Goal: Task Accomplishment & Management: Use online tool/utility

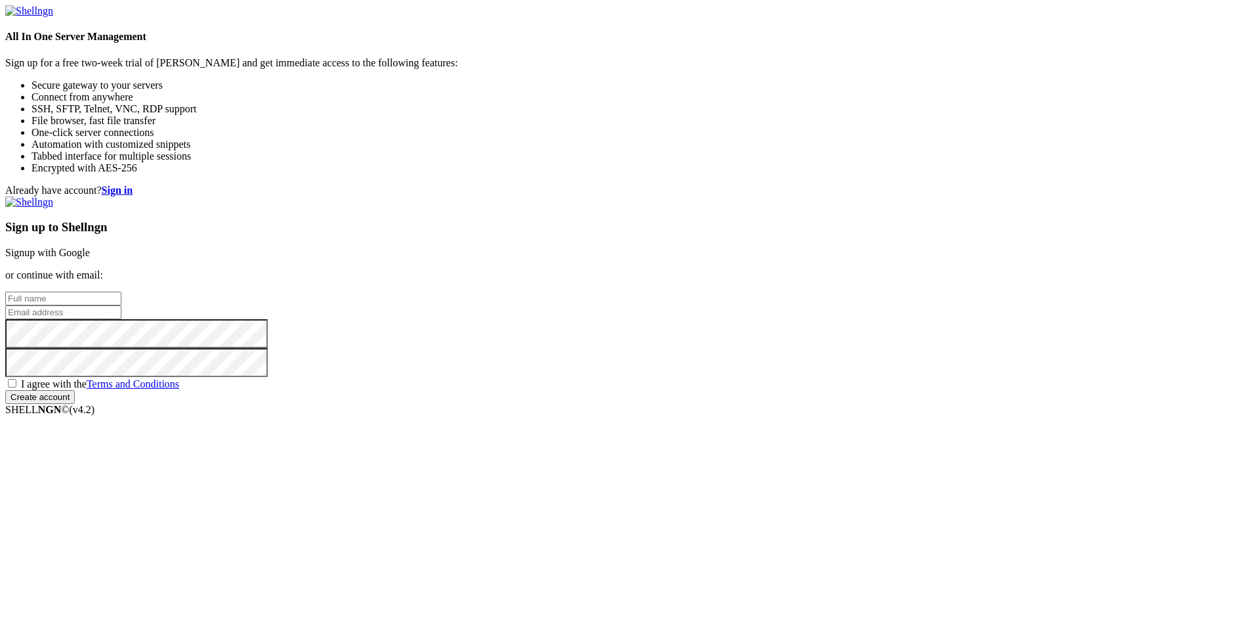
click at [90, 247] on link "Signup with Google" at bounding box center [47, 252] width 85 height 11
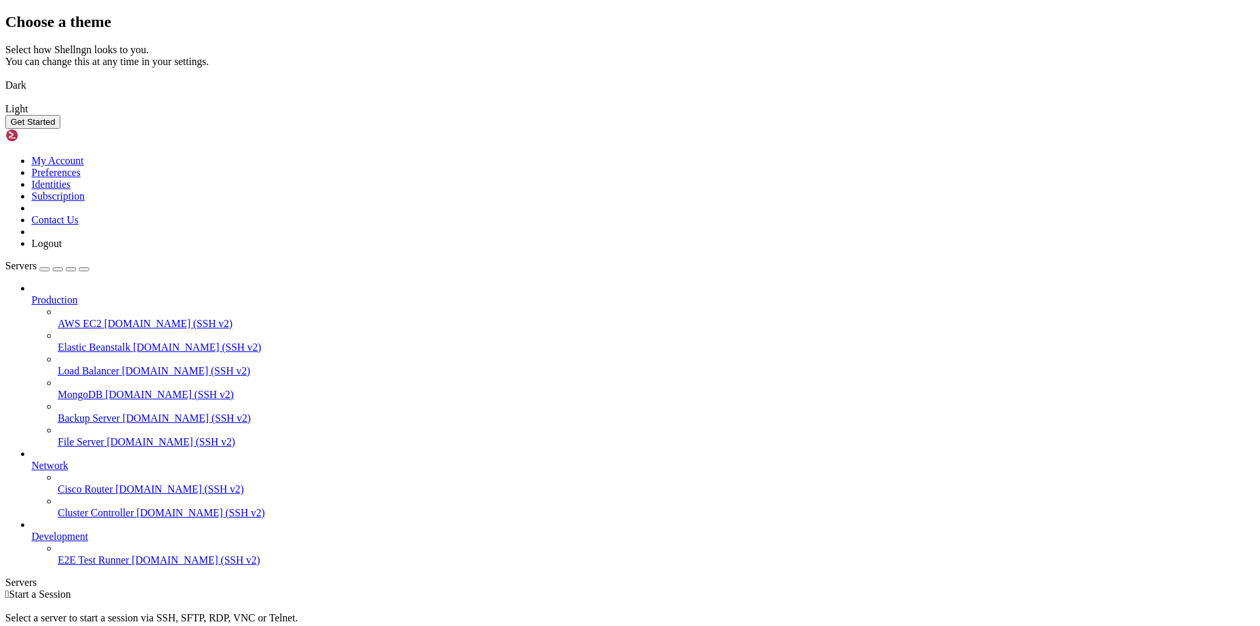
click at [5, 77] on img at bounding box center [5, 77] width 0 height 0
click at [60, 129] on button "Get Started" at bounding box center [32, 122] width 55 height 14
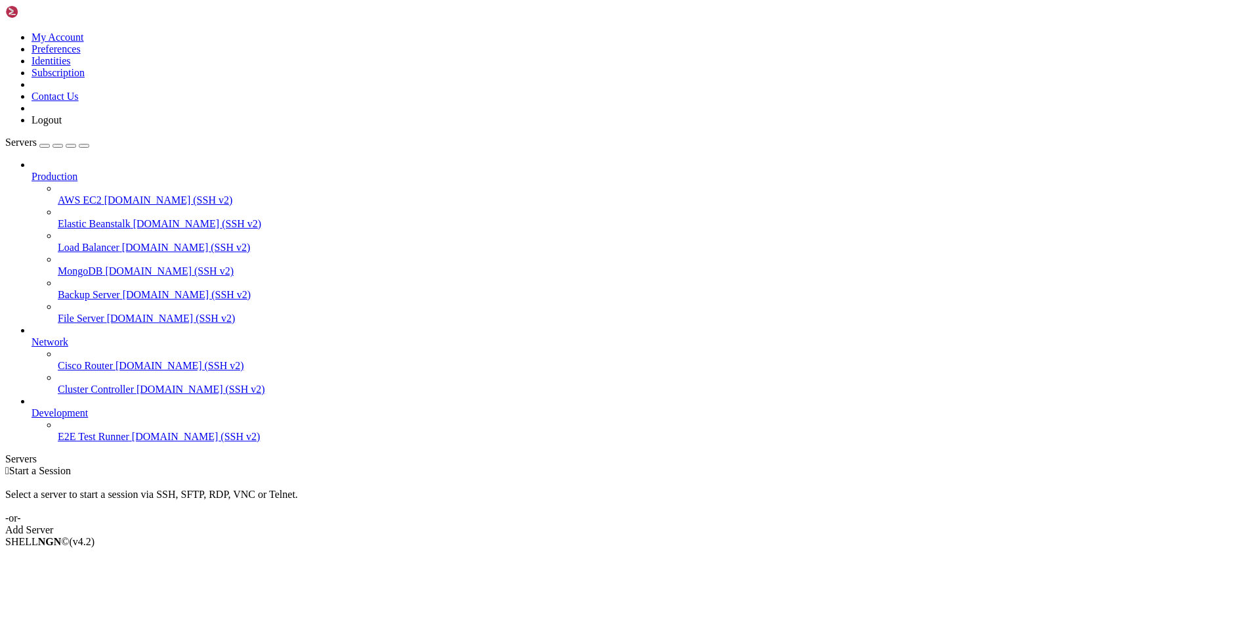
click at [726, 524] on link "Add Server" at bounding box center [630, 530] width 1250 height 12
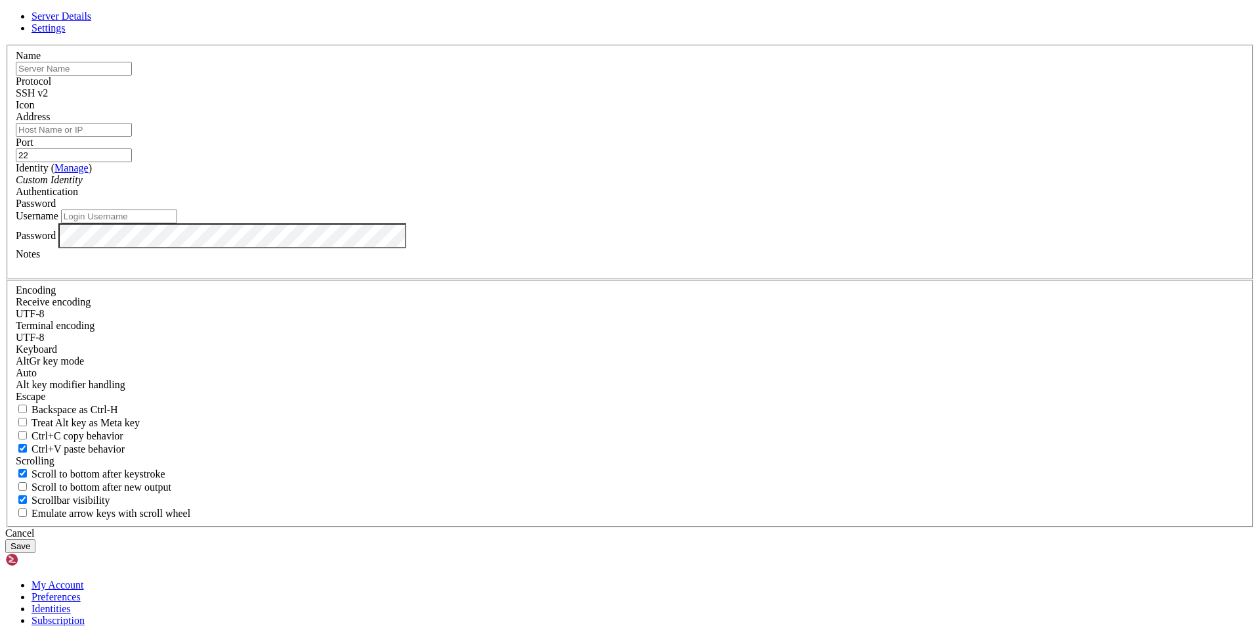
click at [132, 75] on input "text" at bounding box center [74, 69] width 116 height 14
type input "[TECHNICAL_ID]"
click at [132, 137] on input "Address" at bounding box center [74, 130] width 116 height 14
paste input "[TECHNICAL_ID]"
type input "[TECHNICAL_ID]"
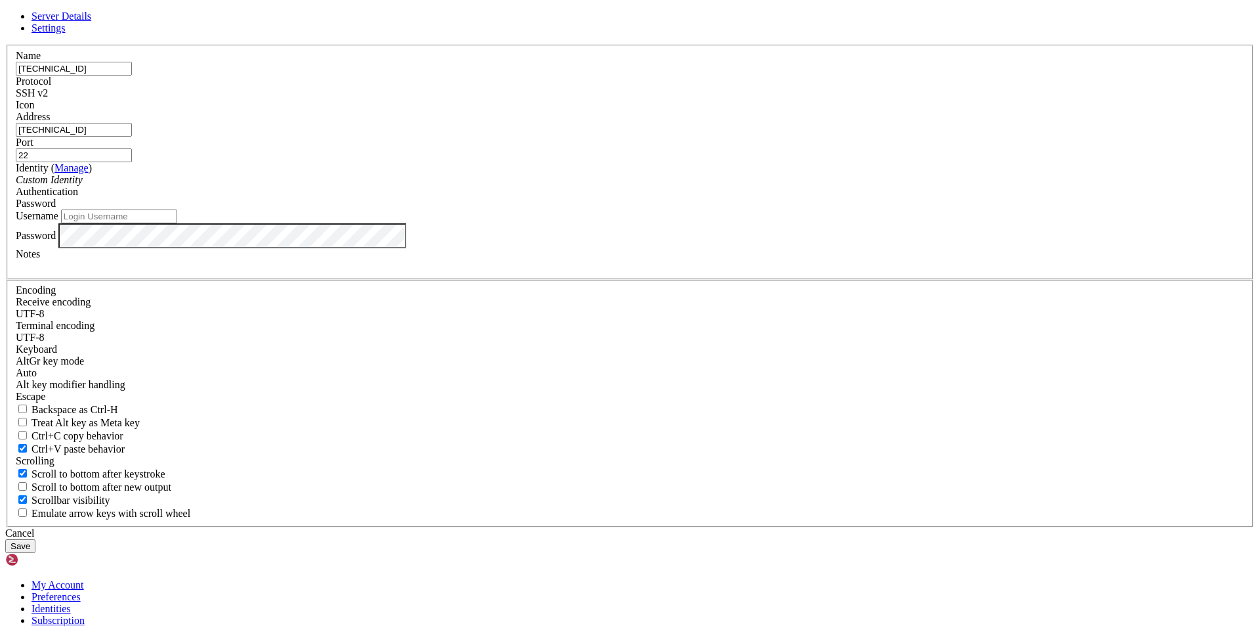
click at [35, 539] on button "Save" at bounding box center [20, 546] width 30 height 14
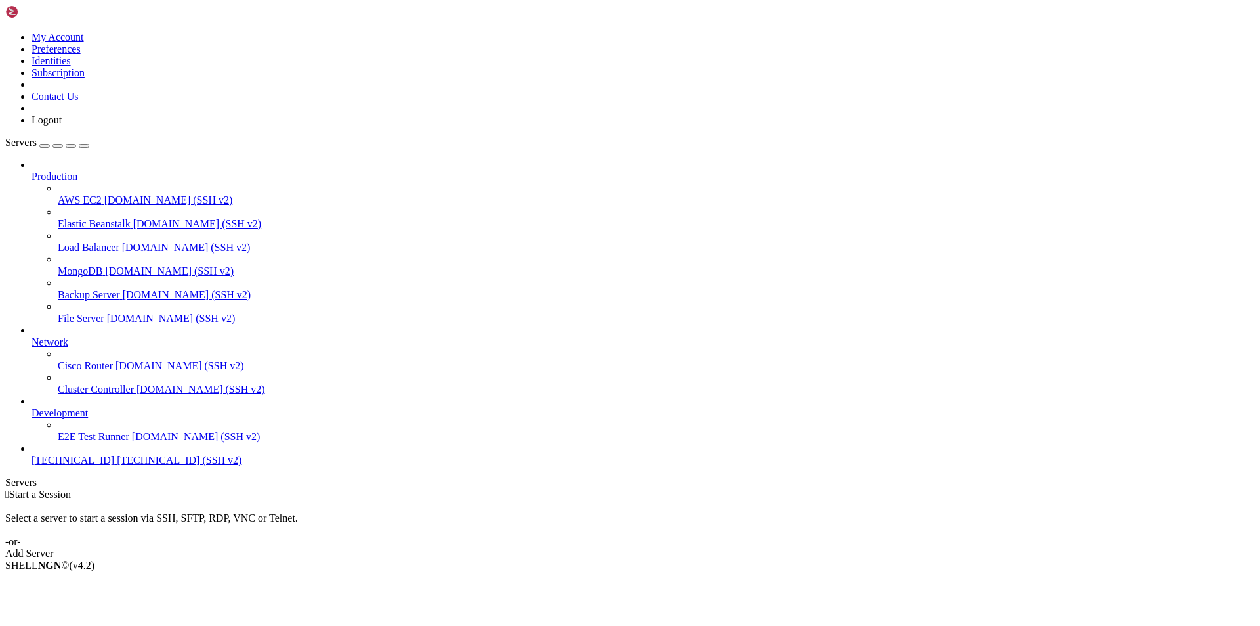
click at [117, 465] on span "[TECHNICAL_ID] (SSH v2)" at bounding box center [179, 459] width 125 height 11
click at [68, 465] on span "[TECHNICAL_ID]" at bounding box center [73, 459] width 83 height 11
click at [100, 465] on span "[TECHNICAL_ID]" at bounding box center [73, 459] width 83 height 11
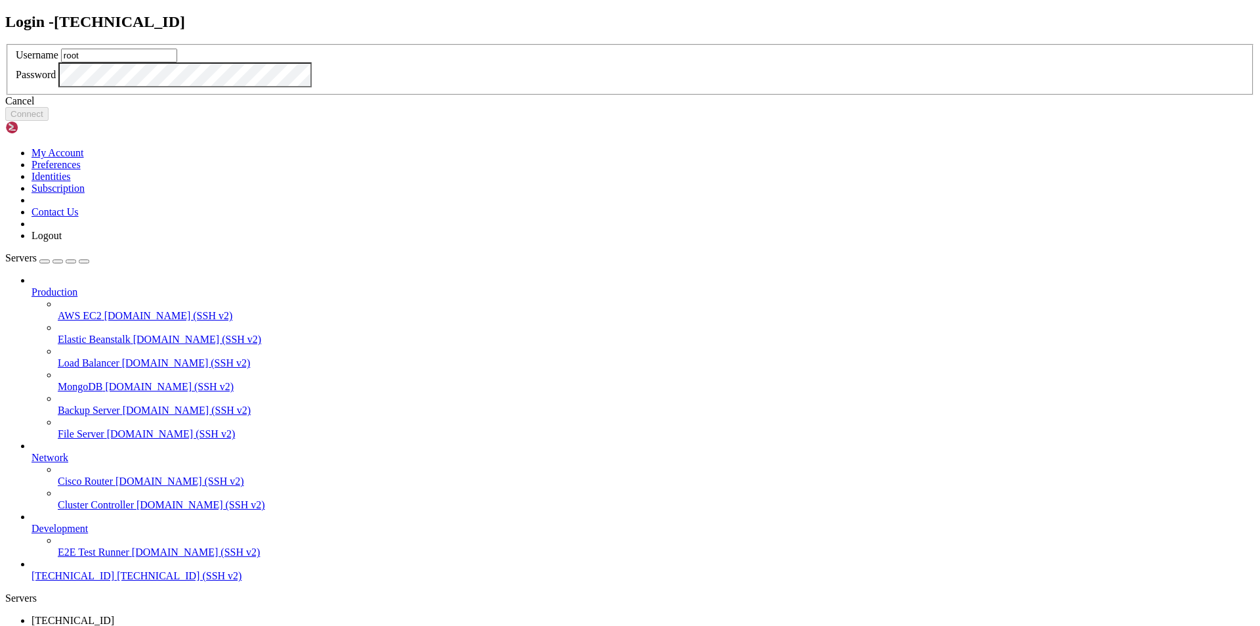
type input "root"
click button "Connect" at bounding box center [26, 114] width 43 height 14
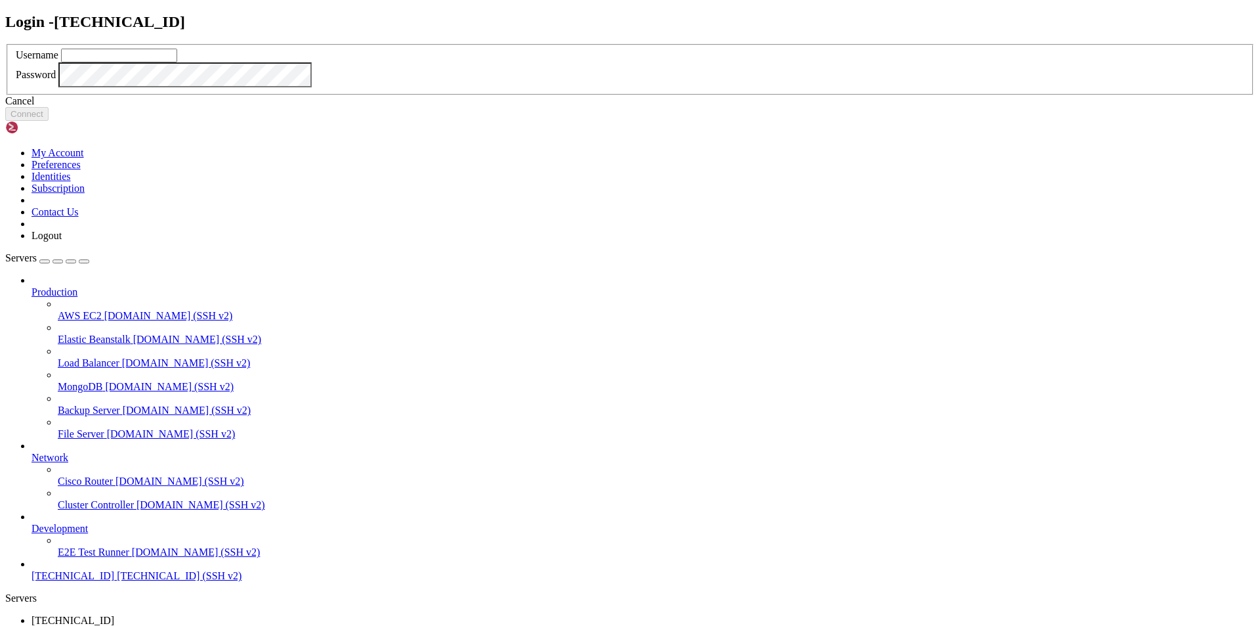
type input "root"
click at [49, 121] on button "Connect" at bounding box center [26, 114] width 43 height 14
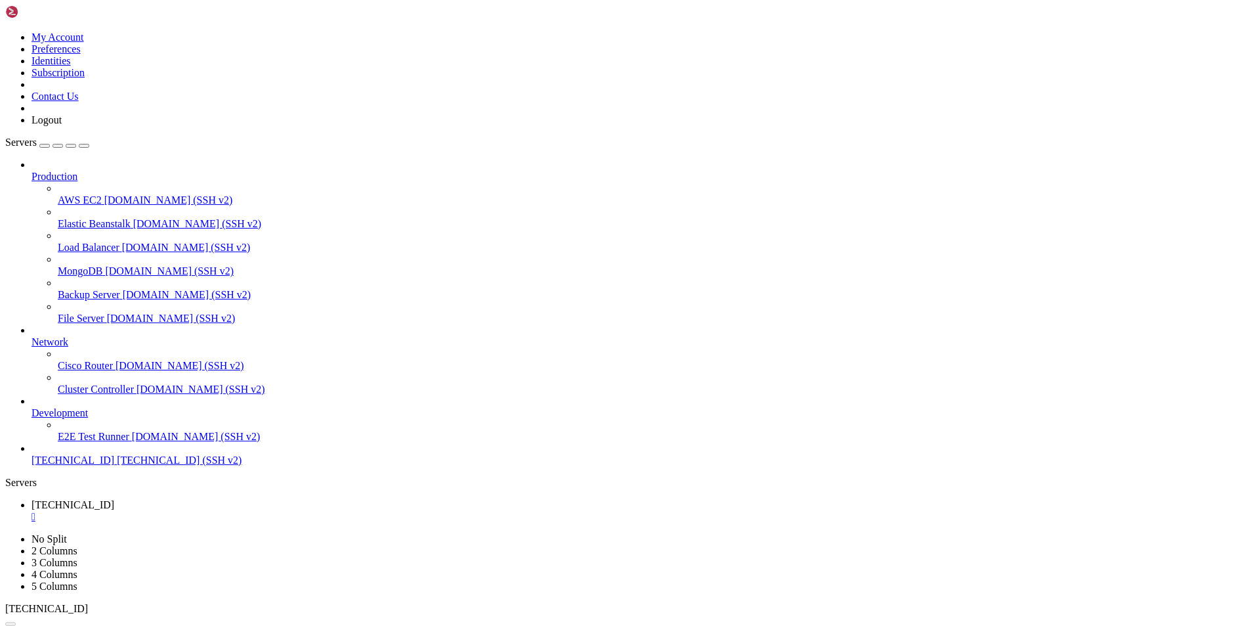
drag, startPoint x: 727, startPoint y: 213, endPoint x: 562, endPoint y: 153, distance: 175.9
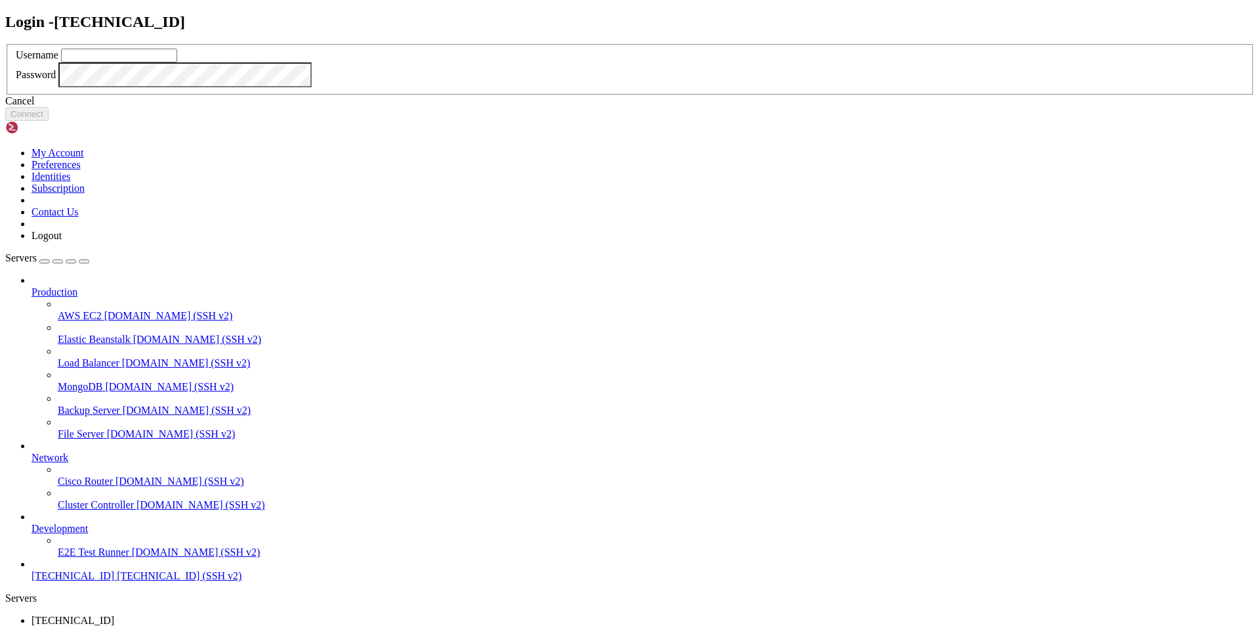
type input "root"
click at [49, 121] on button "Connect" at bounding box center [26, 114] width 43 height 14
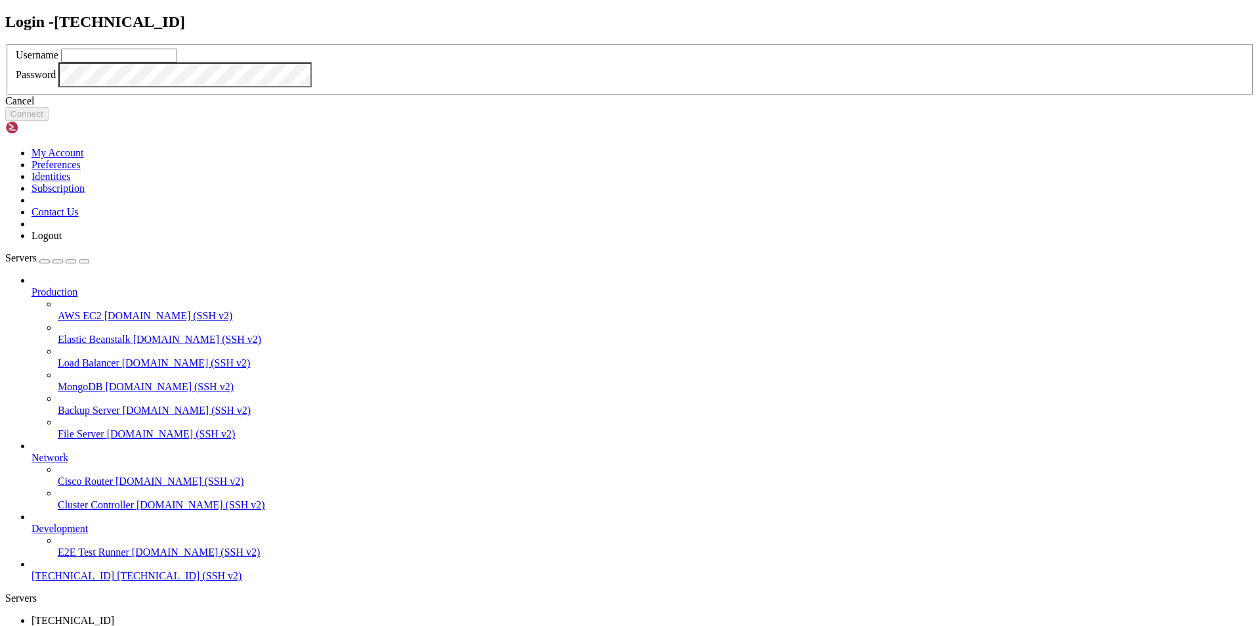
type input "root"
click at [410, 121] on div "Login - [TECHNICAL_ID] Username root Password Cancel Connect" at bounding box center [630, 67] width 1250 height 108
click at [49, 121] on button "Connect" at bounding box center [26, 114] width 43 height 14
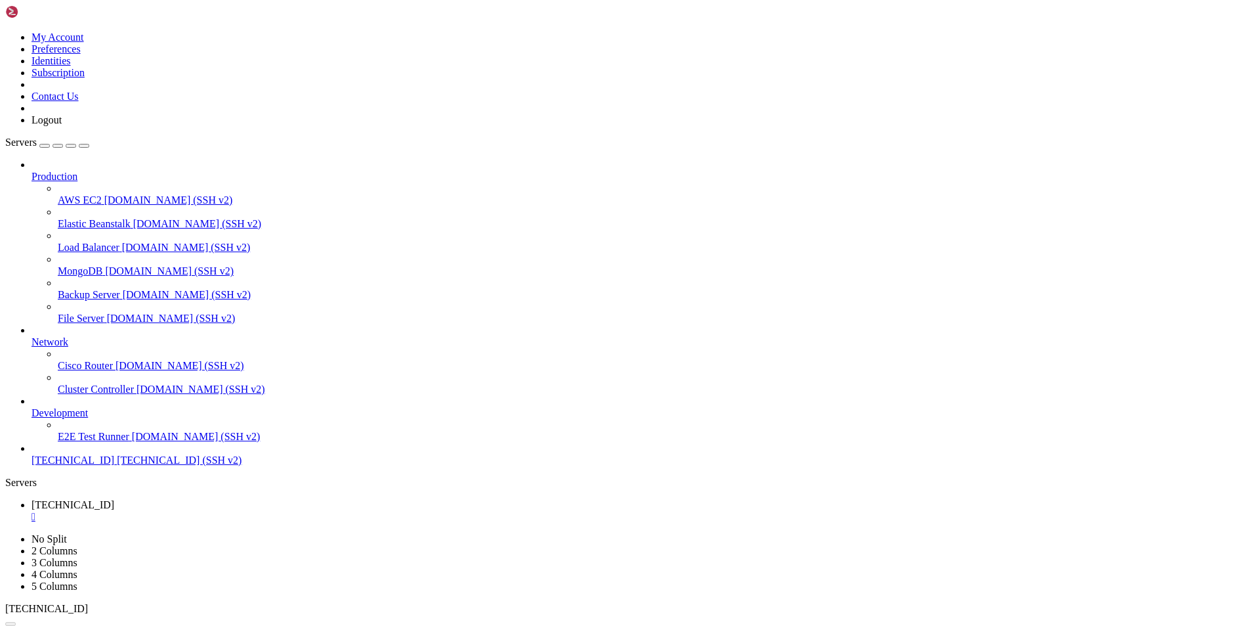
click at [5, 32] on link at bounding box center [5, 32] width 0 height 0
click at [85, 78] on link "Subscription" at bounding box center [58, 72] width 53 height 11
